Goal: Task Accomplishment & Management: Manage account settings

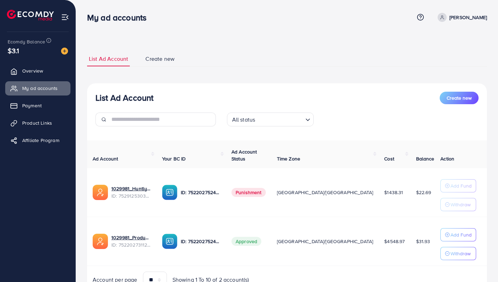
click at [16, 9] on li at bounding box center [33, 16] width 52 height 28
click at [18, 11] on img at bounding box center [30, 15] width 47 height 11
click at [466, 20] on p "[PERSON_NAME]" at bounding box center [467, 17] width 37 height 8
click at [446, 60] on span "Log out" at bounding box center [445, 57] width 19 height 8
